Goal: Information Seeking & Learning: Learn about a topic

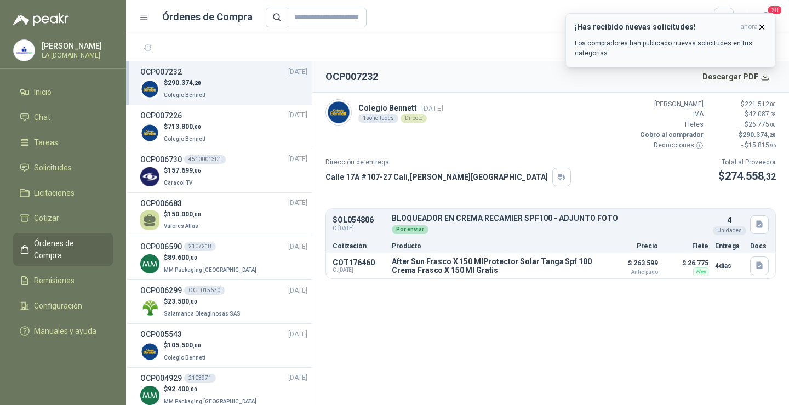
click at [633, 53] on p "Los compradores han publicado nuevas solicitudes en tus categorías." at bounding box center [670, 48] width 192 height 20
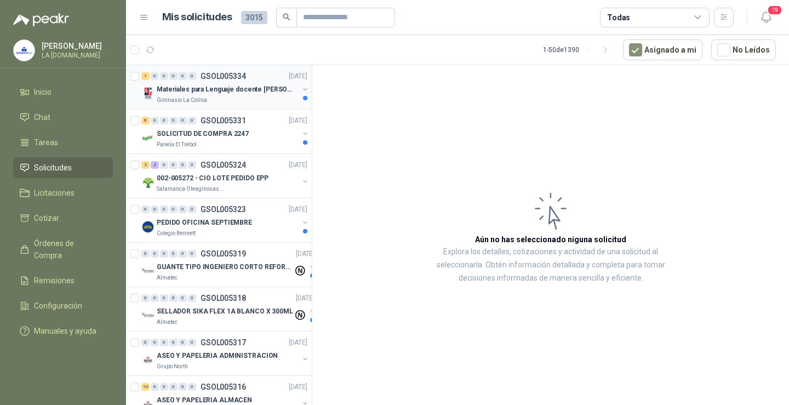
click at [250, 90] on p "Materiales para Lenguaje docente [PERSON_NAME]" at bounding box center [225, 89] width 136 height 10
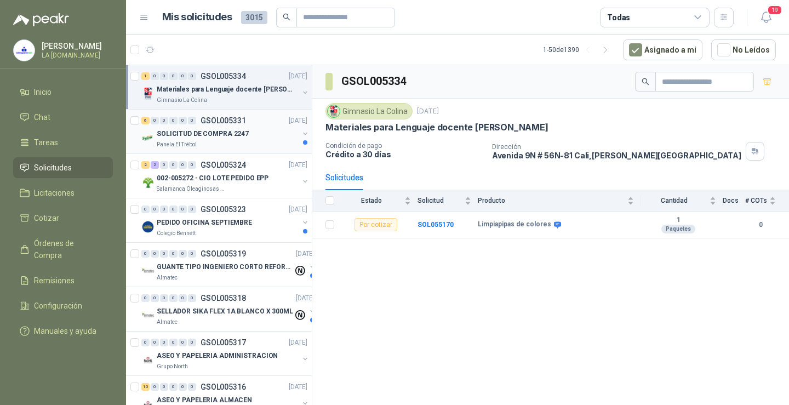
click at [243, 144] on div "Panela El Trébol" at bounding box center [228, 144] width 142 height 9
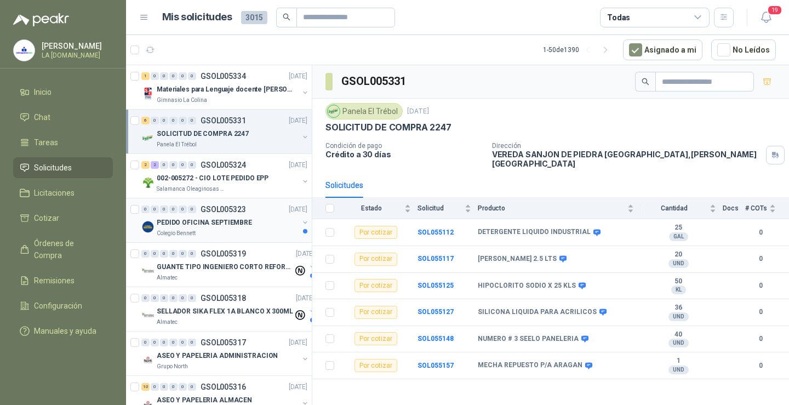
click at [263, 214] on div "0 0 0 0 0 0 GSOL005323 [DATE]" at bounding box center [225, 209] width 168 height 13
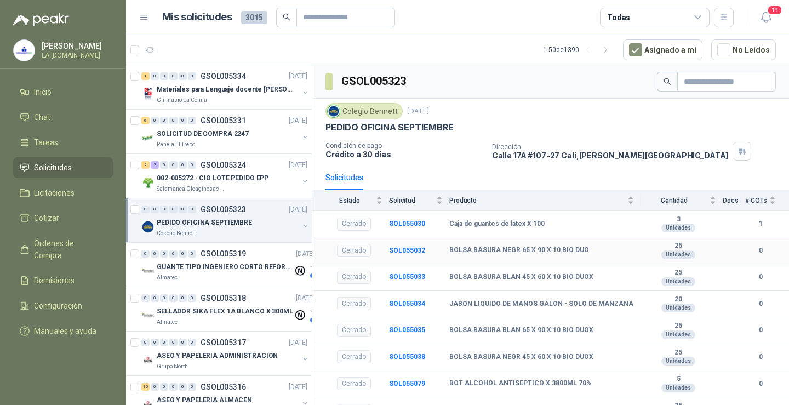
scroll to position [55, 0]
